Goal: Task Accomplishment & Management: Use online tool/utility

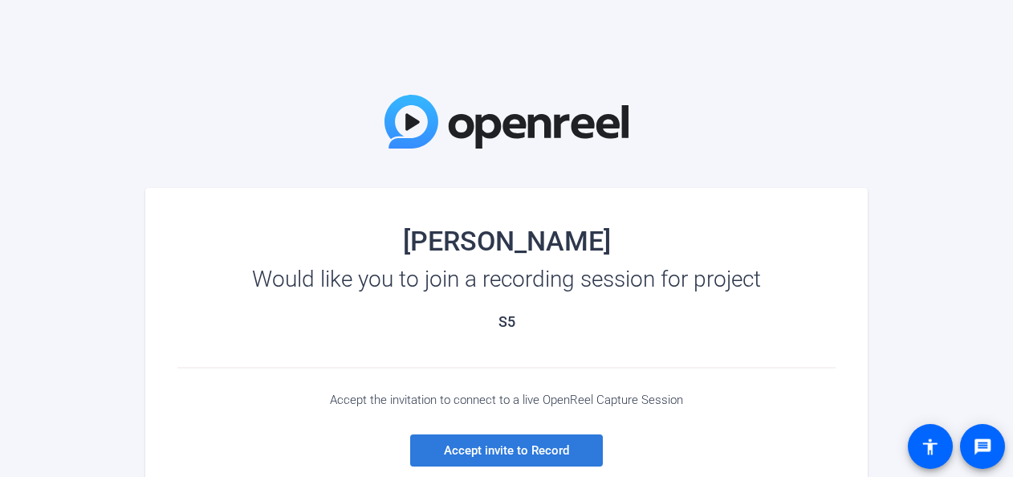
click at [504, 448] on span "Accept invite to Record" at bounding box center [506, 450] width 125 height 14
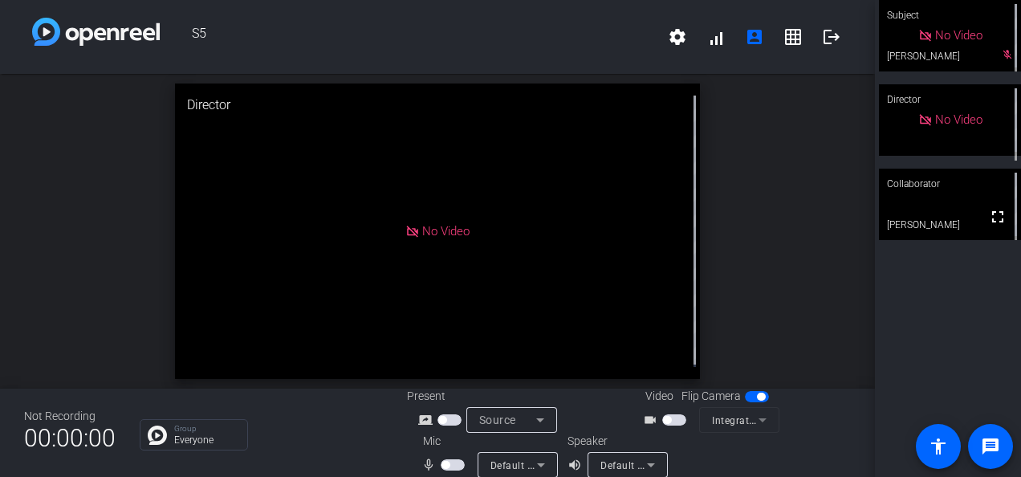
click at [663, 417] on span "button" at bounding box center [667, 420] width 8 height 8
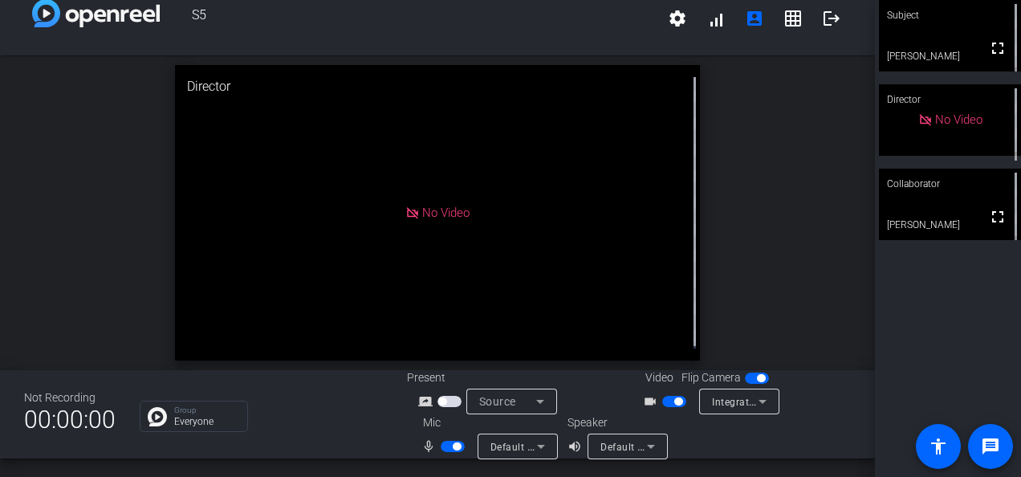
click at [649, 448] on icon at bounding box center [651, 446] width 19 height 19
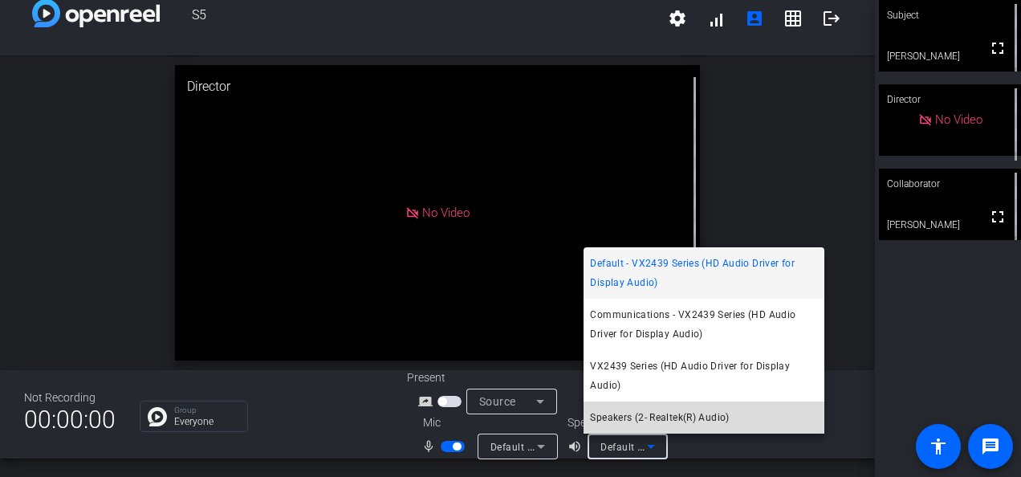
click at [658, 410] on span "Speakers (2- Realtek(R) Audio)" at bounding box center [659, 417] width 139 height 19
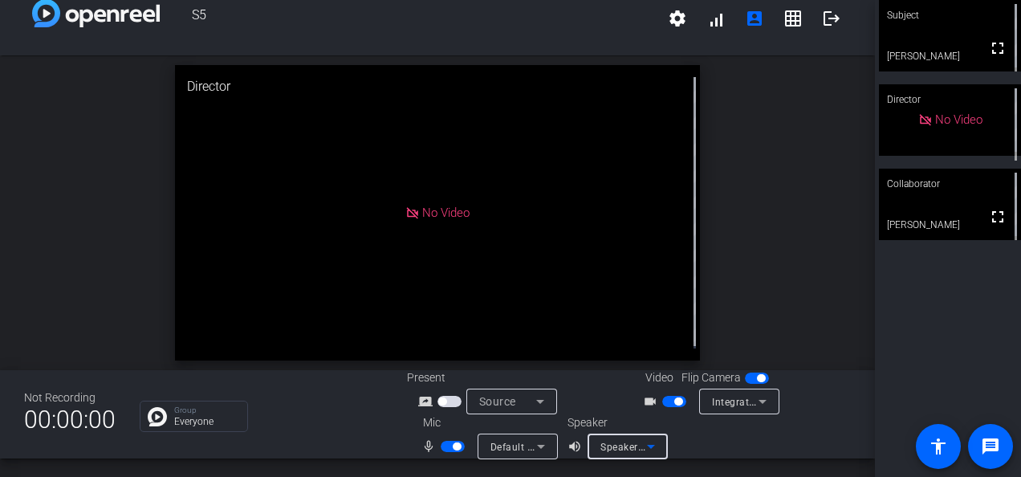
click at [440, 400] on span "button" at bounding box center [442, 401] width 8 height 8
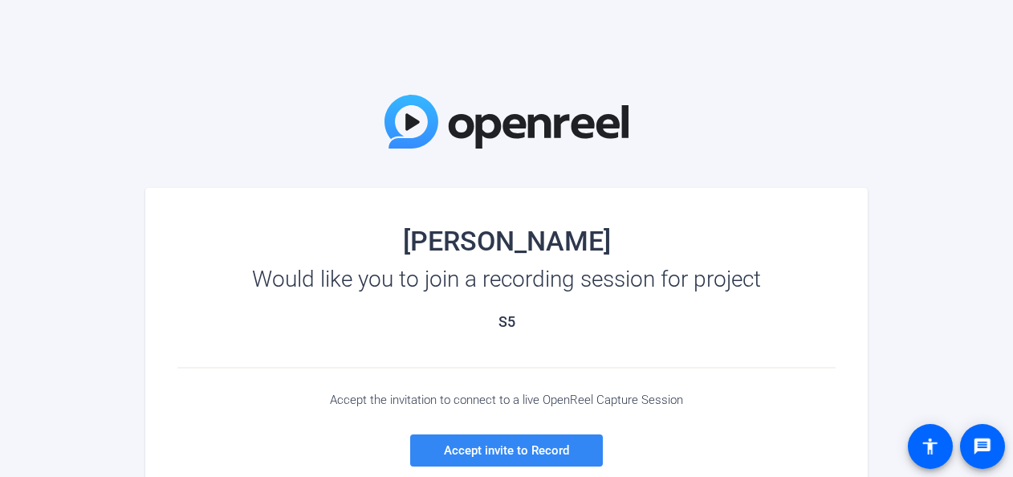
click at [507, 454] on span "Accept invite to Record" at bounding box center [506, 450] width 125 height 14
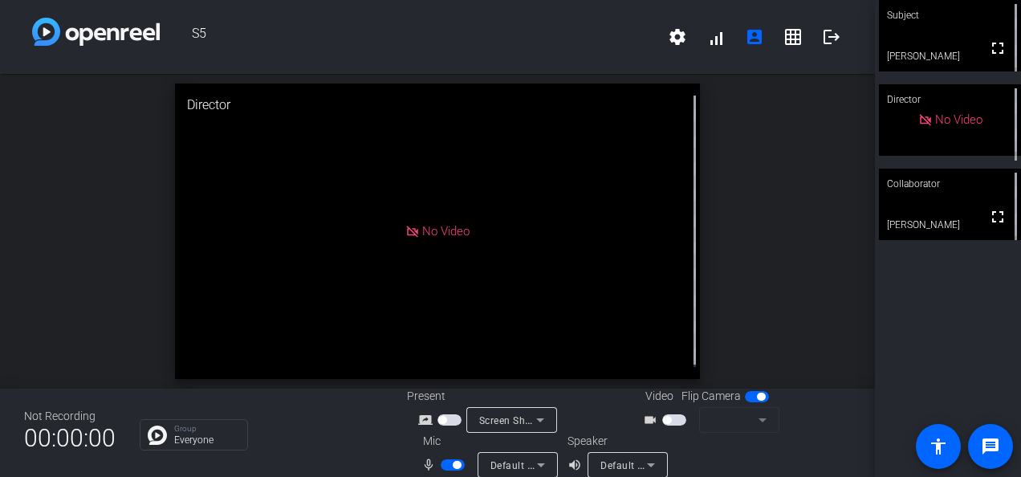
click at [628, 461] on span "Default - VX2439 Series (HD Audio Driver for Display Audio)" at bounding box center [741, 465] width 281 height 13
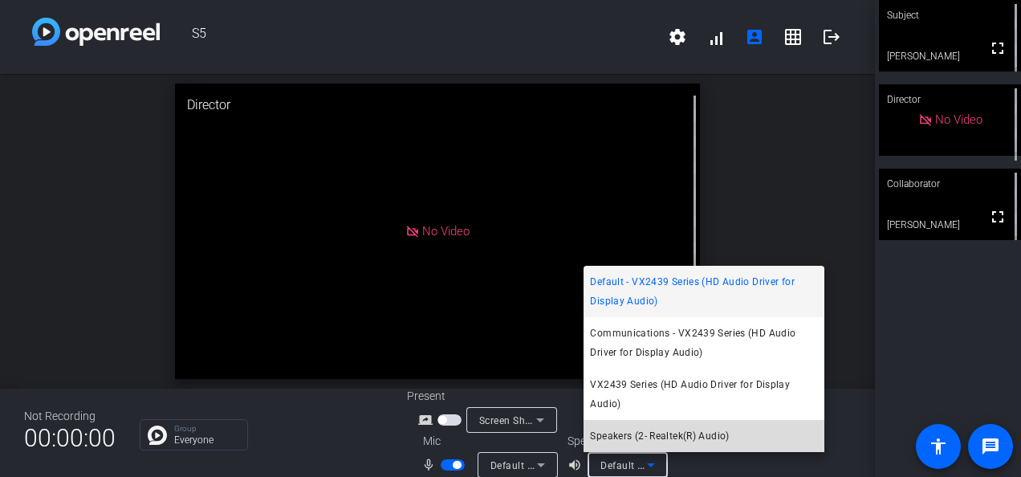
click at [703, 436] on span "Speakers (2- Realtek(R) Audio)" at bounding box center [659, 435] width 139 height 19
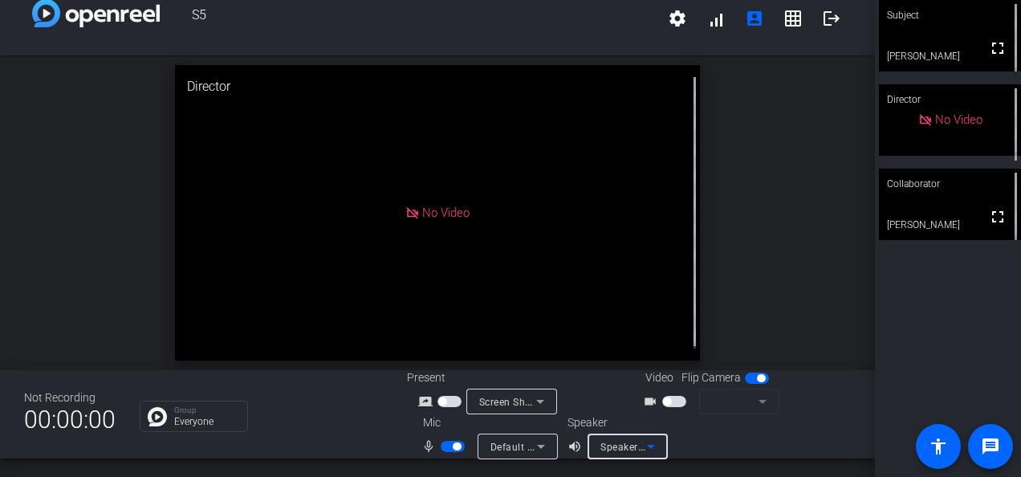
scroll to position [18, 0]
click at [438, 400] on span "button" at bounding box center [442, 401] width 8 height 8
click at [663, 398] on span "button" at bounding box center [667, 401] width 8 height 8
click at [744, 401] on span "Integrated Webcam (0bda:555e)" at bounding box center [788, 401] width 153 height 13
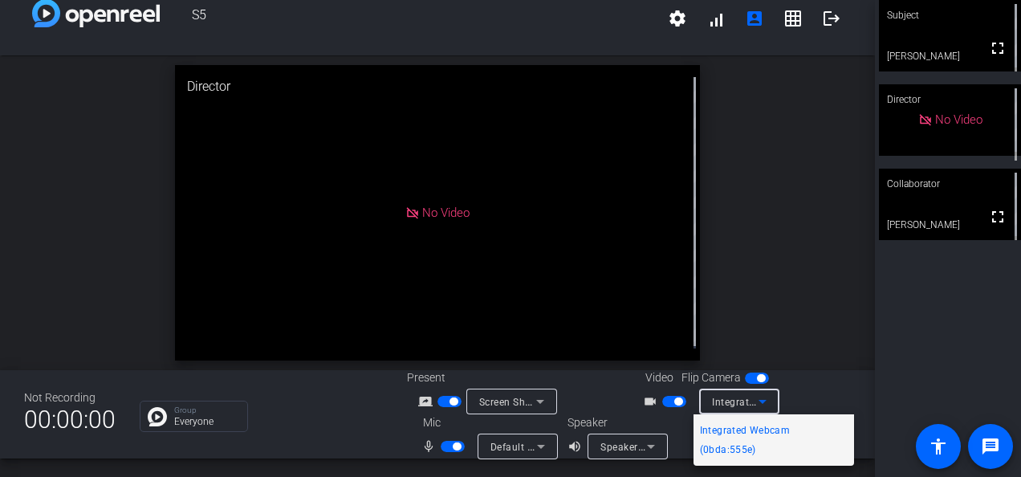
click at [814, 394] on div at bounding box center [510, 238] width 1021 height 477
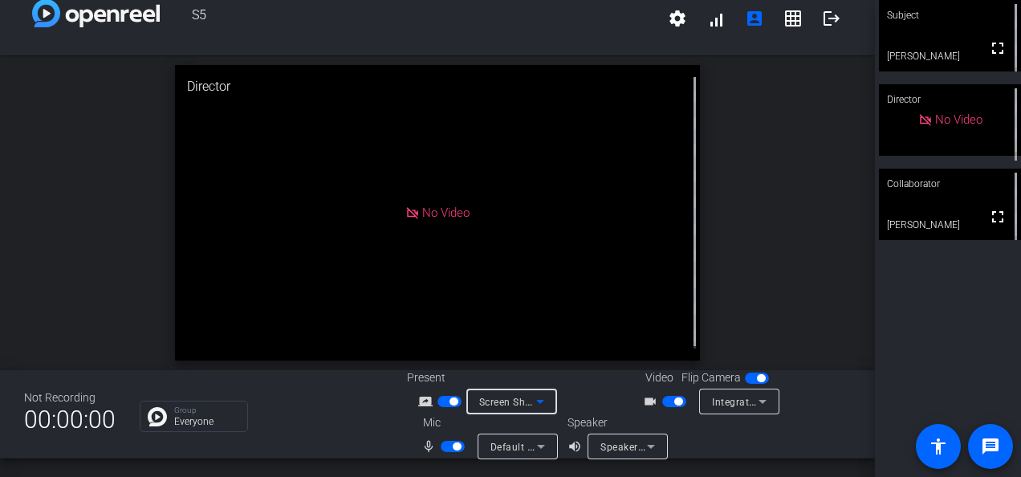
click at [531, 408] on icon at bounding box center [540, 401] width 19 height 19
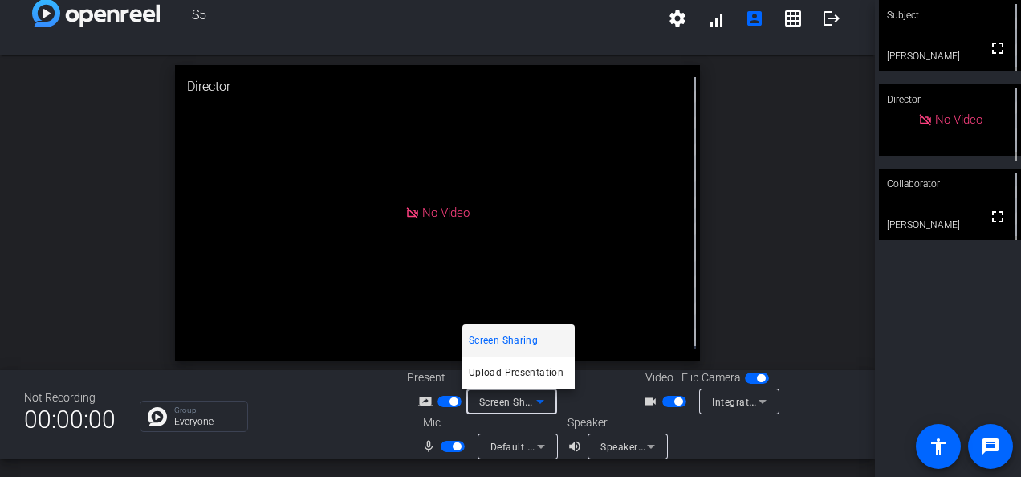
click at [739, 451] on div at bounding box center [510, 238] width 1021 height 477
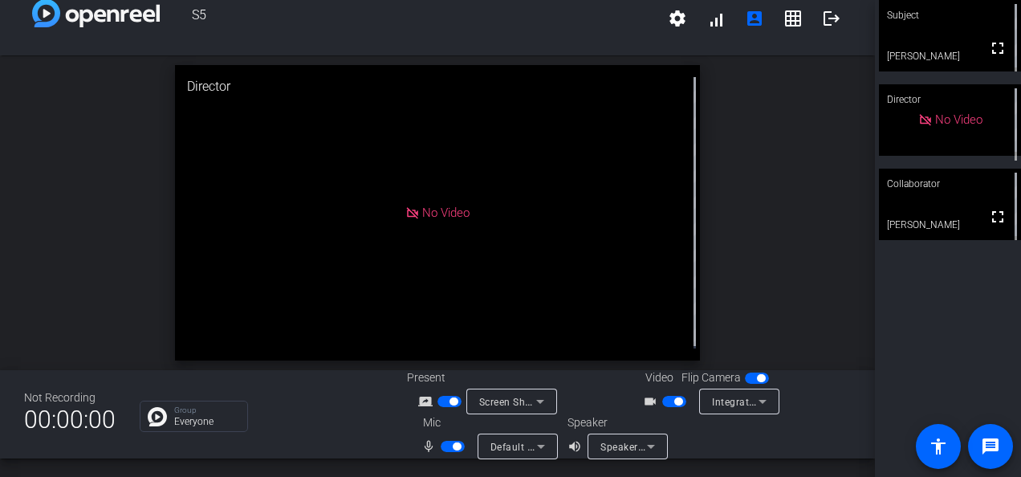
click at [450, 403] on span "button" at bounding box center [454, 401] width 8 height 8
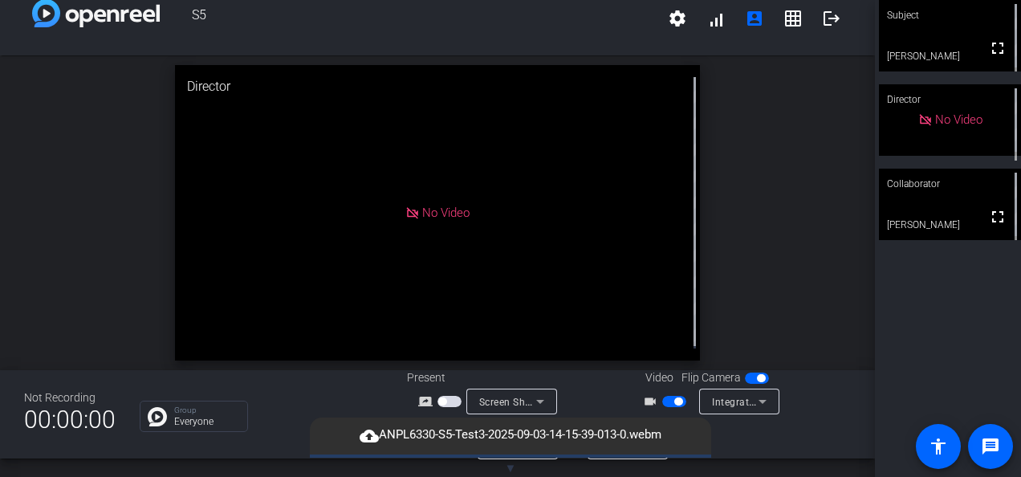
click at [442, 398] on span "button" at bounding box center [442, 401] width 8 height 8
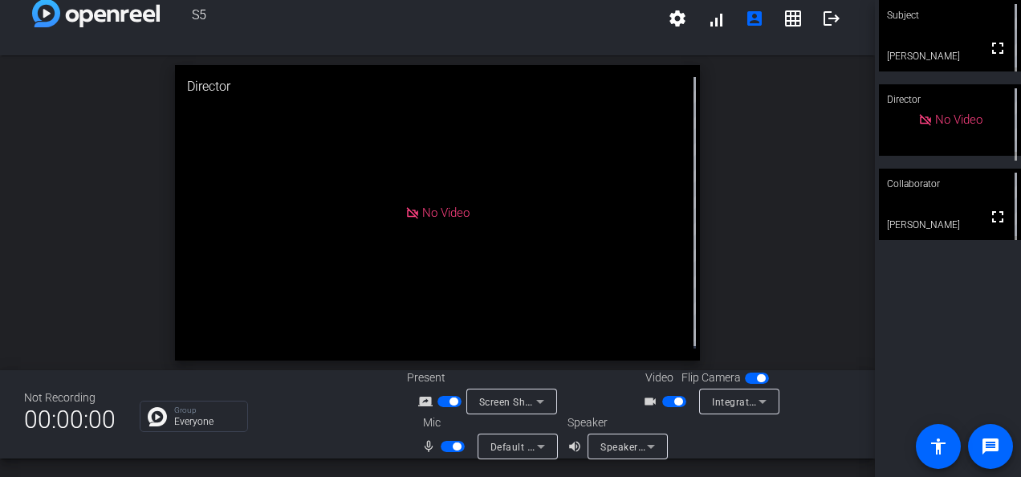
click at [675, 400] on span "button" at bounding box center [679, 401] width 8 height 8
click at [450, 402] on span "button" at bounding box center [454, 401] width 8 height 8
click at [453, 446] on span "button" at bounding box center [457, 446] width 8 height 8
